Goal: Task Accomplishment & Management: Manage account settings

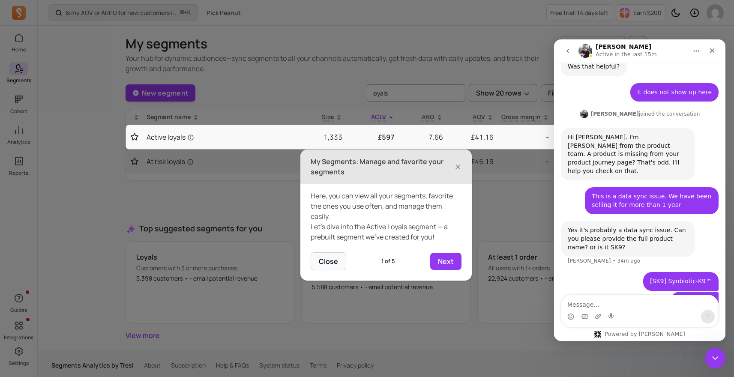
scroll to position [916, 0]
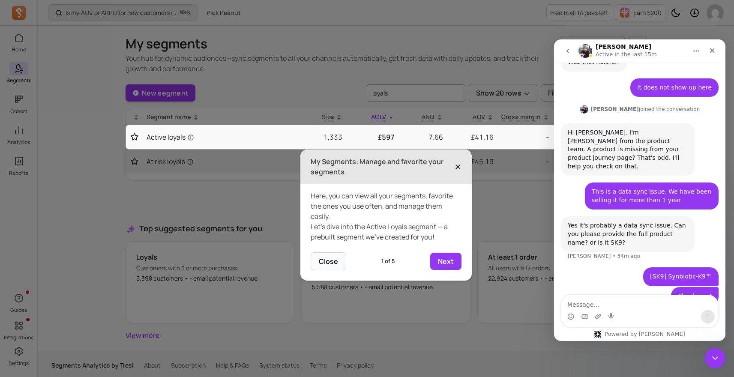
click at [460, 166] on span "×" at bounding box center [458, 166] width 7 height 19
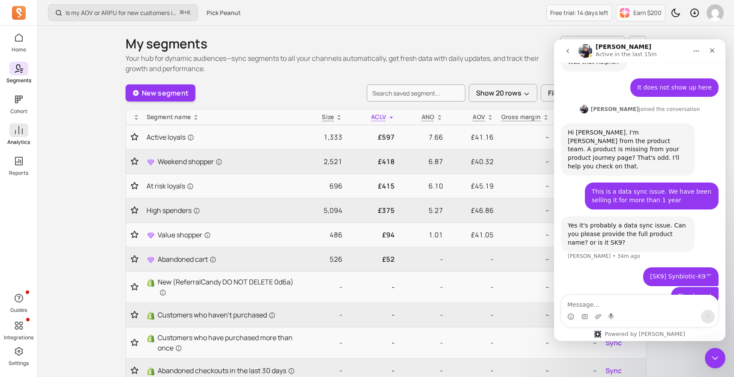
click at [27, 143] on p "Analytics" at bounding box center [18, 142] width 23 height 7
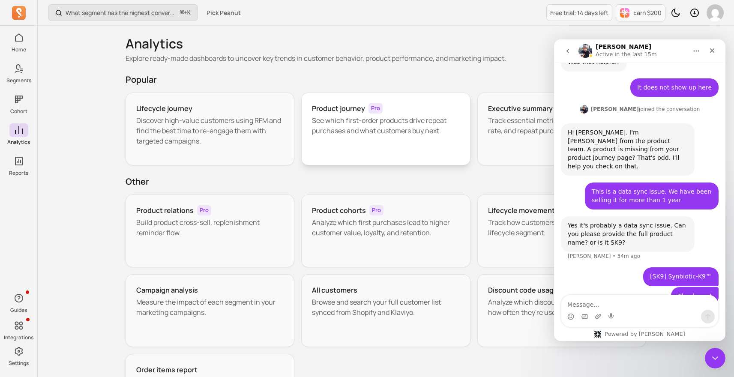
click at [335, 140] on div "Product journey Pro See which first-order products drive repeat purchases and w…" at bounding box center [385, 129] width 169 height 73
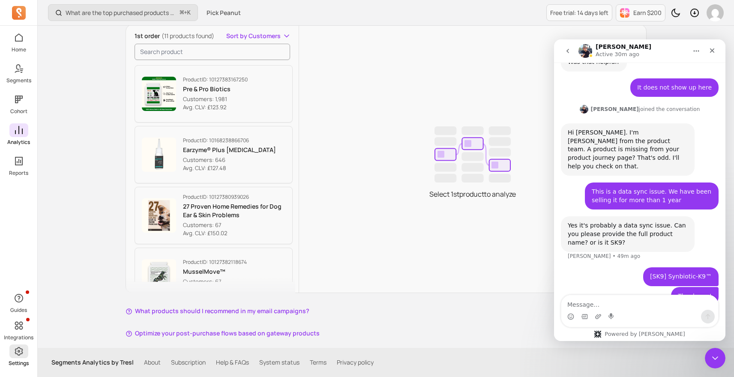
click at [24, 357] on span at bounding box center [18, 352] width 19 height 14
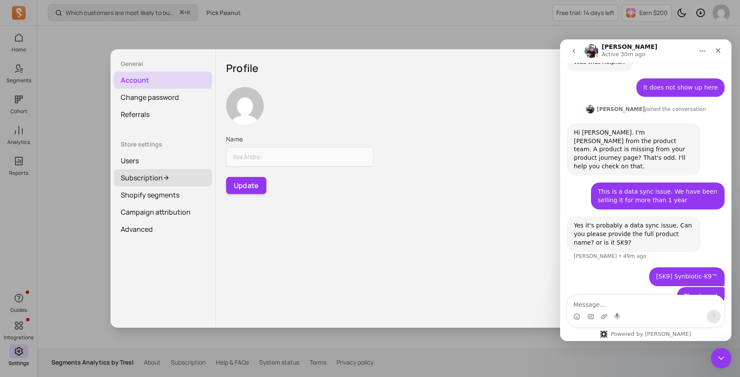
click at [144, 176] on link "Subscription" at bounding box center [163, 177] width 98 height 17
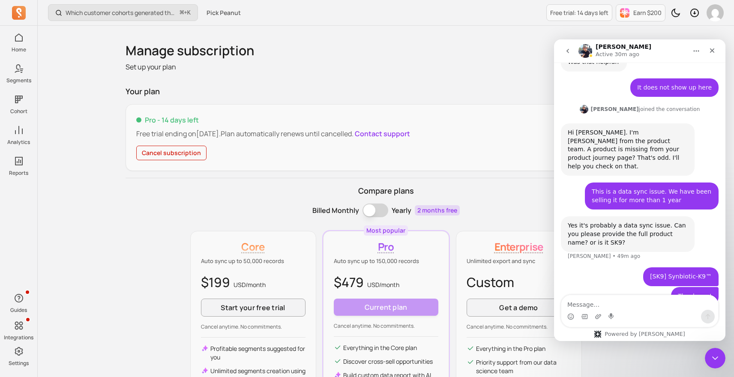
click at [170, 150] on button "Cancel subscription" at bounding box center [171, 153] width 70 height 15
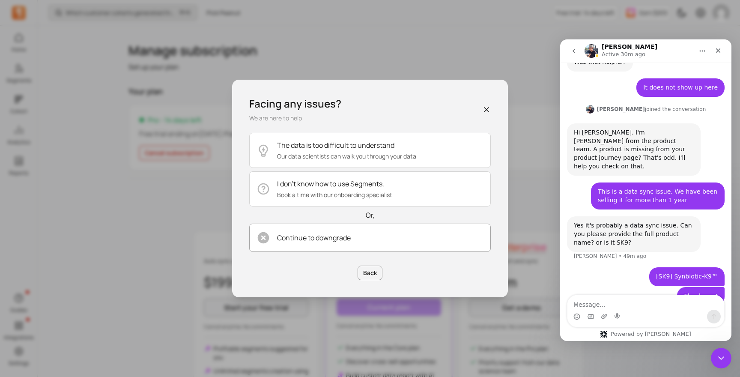
click at [311, 240] on p "Continue to downgrade" at bounding box center [314, 238] width 74 height 10
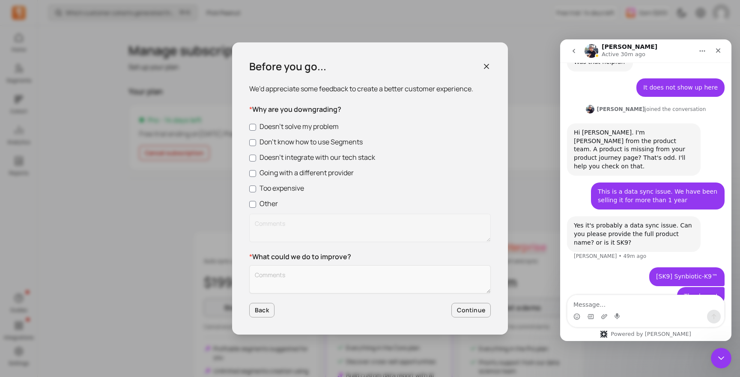
click at [288, 126] on label "Doesn’t solve my problem" at bounding box center [370, 126] width 242 height 10
click at [256, 126] on input "Doesn’t solve my problem" at bounding box center [252, 127] width 7 height 7
checkbox input "true"
click at [476, 310] on button "Continue" at bounding box center [471, 310] width 39 height 15
click at [324, 290] on textarea "Customer Feedback" at bounding box center [370, 279] width 242 height 28
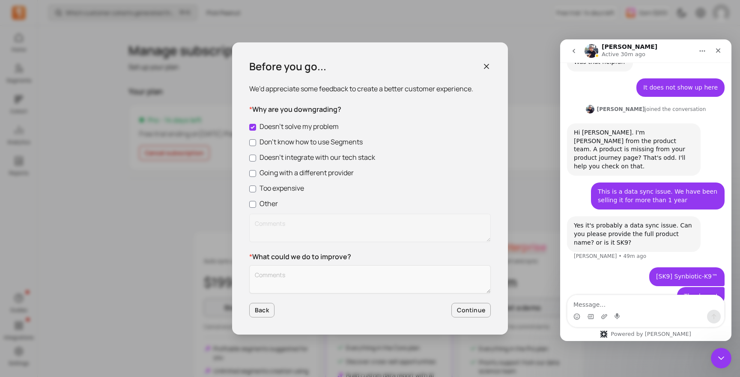
click at [311, 172] on label "Going with a different provider" at bounding box center [370, 173] width 242 height 10
click at [256, 172] on input "Going with a different provider" at bounding box center [252, 173] width 7 height 7
checkbox input "true"
click at [464, 311] on button "Continue" at bounding box center [471, 310] width 39 height 15
click at [354, 275] on textarea "Customer Feedback" at bounding box center [370, 279] width 242 height 28
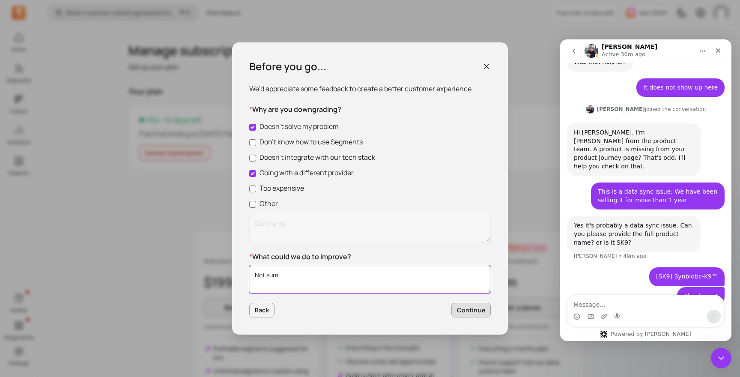
type textarea "Not sure"
click at [483, 310] on button "Continue" at bounding box center [471, 310] width 39 height 15
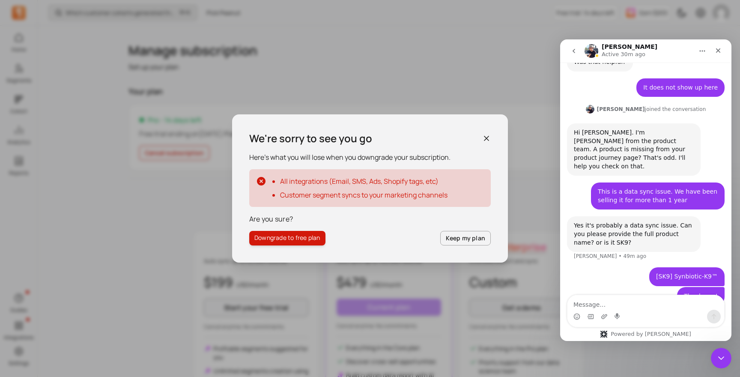
click at [367, 194] on li "Customer segment syncs to your marketing channels" at bounding box center [364, 195] width 168 height 10
click at [277, 233] on button "Downgrade to free plan" at bounding box center [287, 238] width 76 height 15
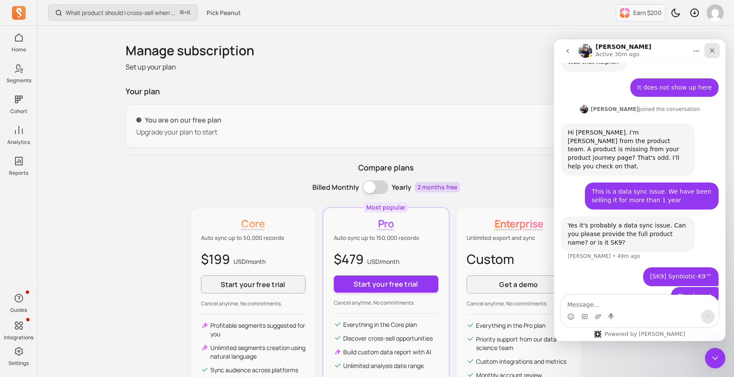
click at [713, 46] on div "Close" at bounding box center [711, 50] width 15 height 15
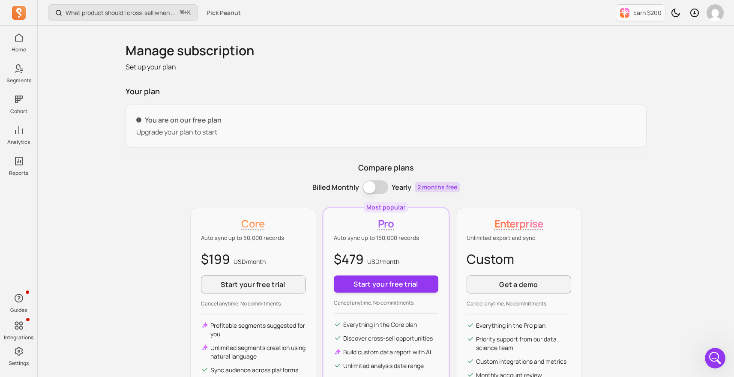
scroll to position [916, 0]
click at [510, 136] on p "Upgrade your plan to start" at bounding box center [386, 132] width 500 height 10
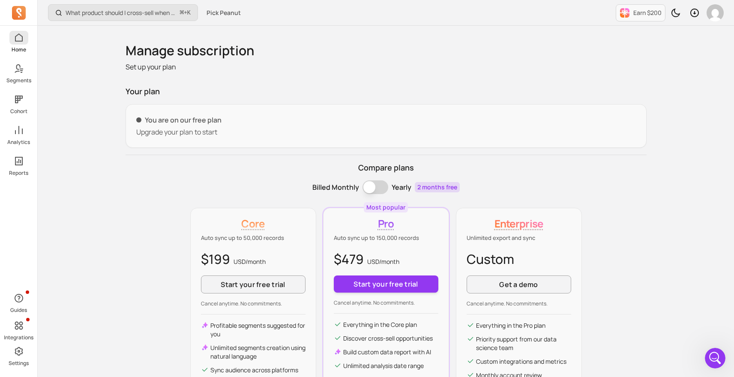
click at [12, 37] on span at bounding box center [18, 38] width 19 height 14
click at [17, 37] on icon at bounding box center [19, 38] width 10 height 10
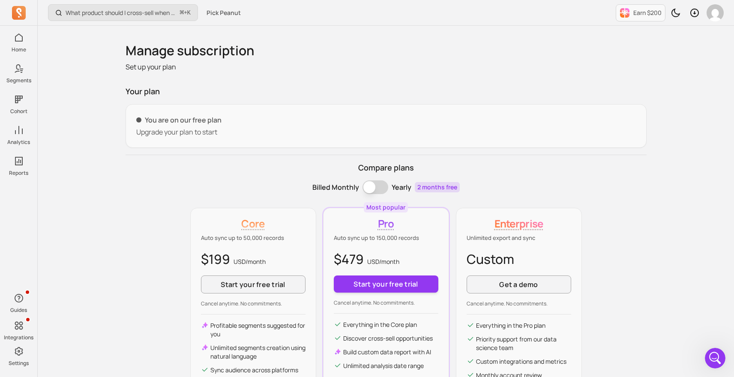
click at [17, 37] on icon at bounding box center [19, 38] width 10 height 10
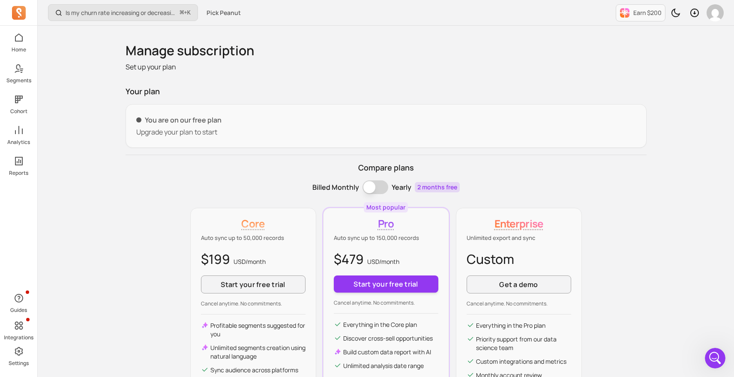
click at [22, 12] on icon at bounding box center [19, 13] width 14 height 14
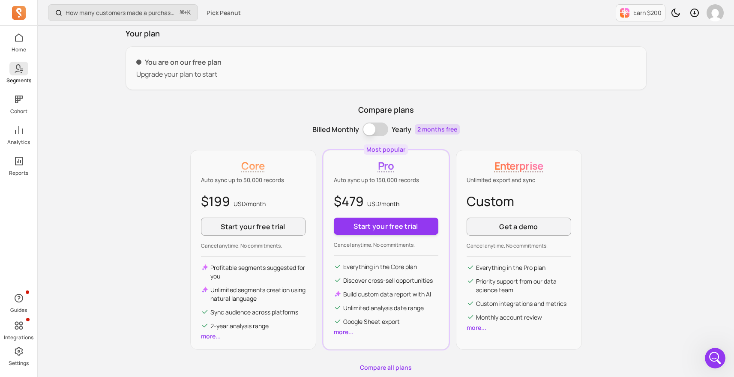
scroll to position [78, 0]
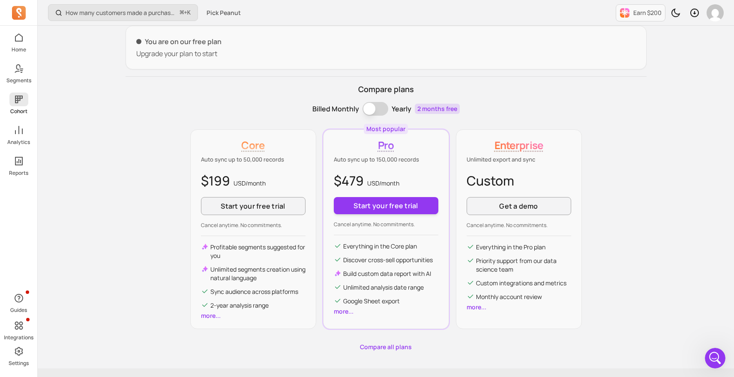
click at [24, 102] on span at bounding box center [18, 100] width 19 height 14
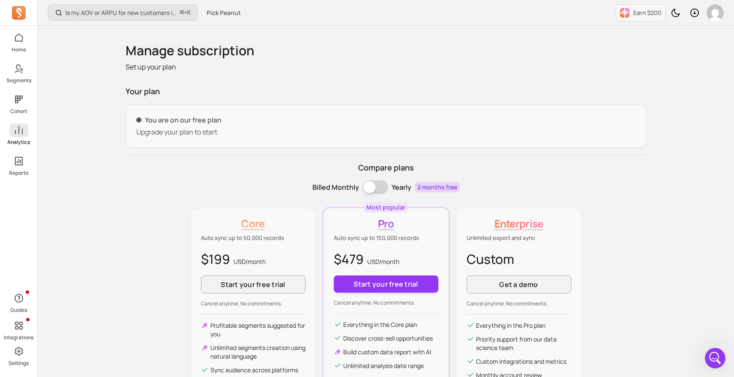
click at [23, 133] on icon at bounding box center [19, 130] width 10 height 10
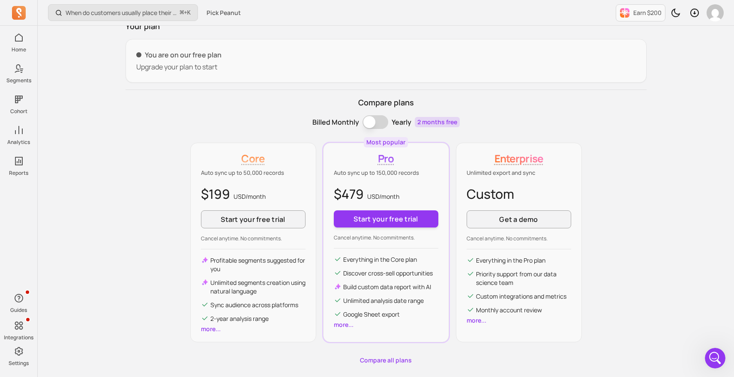
scroll to position [99, 0]
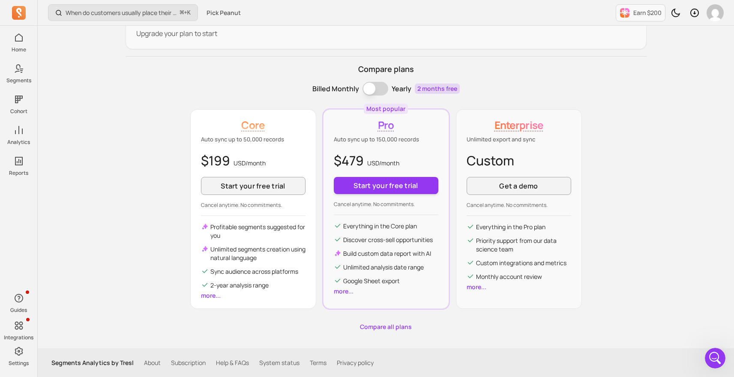
click at [277, 230] on p "Profitable segments suggested for you" at bounding box center [257, 231] width 95 height 17
click at [239, 250] on p "Unlimited segments creation using natural language" at bounding box center [257, 253] width 95 height 17
click at [382, 326] on link "Compare all plans" at bounding box center [386, 327] width 521 height 9
